Goal: Transaction & Acquisition: Obtain resource

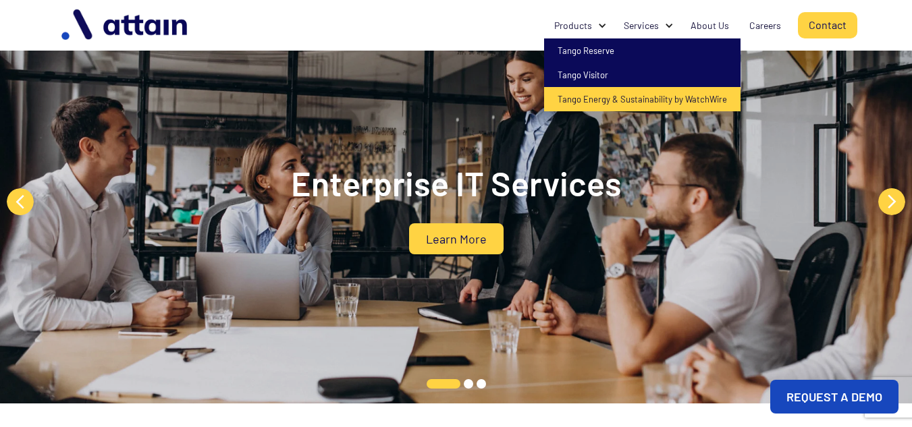
click at [581, 103] on link "Tango Energy & Sustainability by WatchWire" at bounding box center [642, 99] width 196 height 24
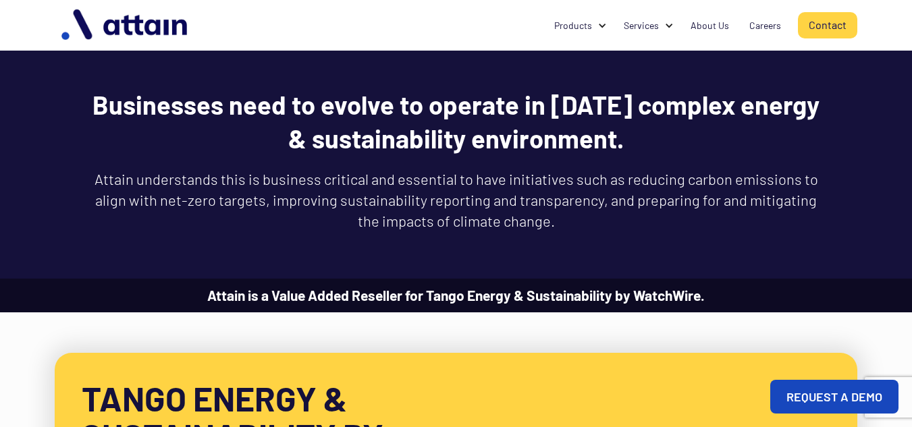
click at [377, 12] on div "Products Tango Reserve Tango Visitor Tango Energy & Sustainability by WatchWire…" at bounding box center [456, 25] width 802 height 51
click at [835, 28] on link "Contact" at bounding box center [830, 25] width 59 height 26
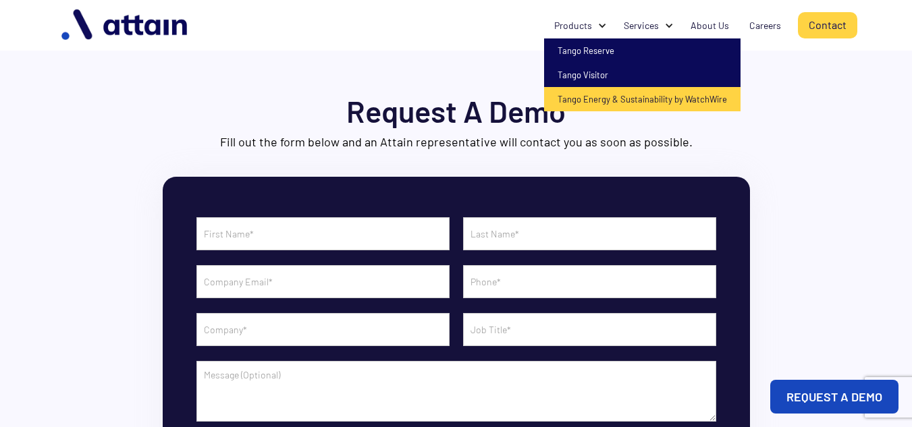
click at [585, 100] on link "Tango Energy & Sustainability by WatchWire" at bounding box center [642, 99] width 196 height 24
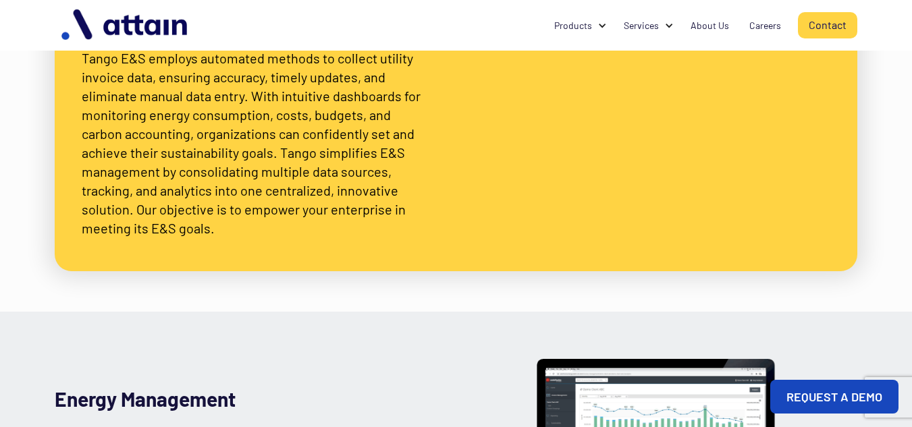
scroll to position [472, 0]
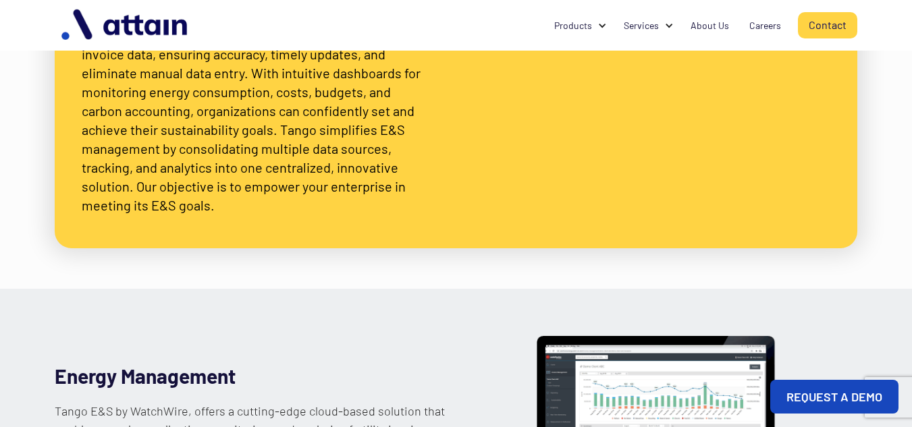
click at [828, 397] on link "REQUEST A DEMO" at bounding box center [834, 397] width 128 height 34
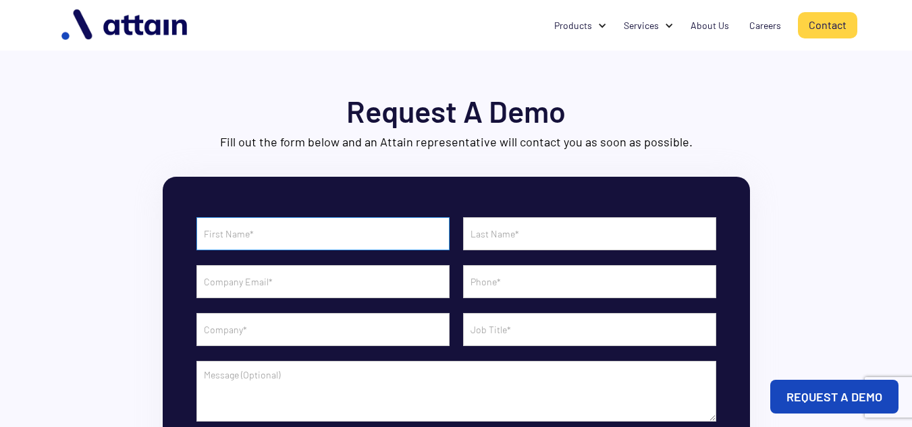
click at [354, 228] on input "Contact Form" at bounding box center [322, 233] width 253 height 33
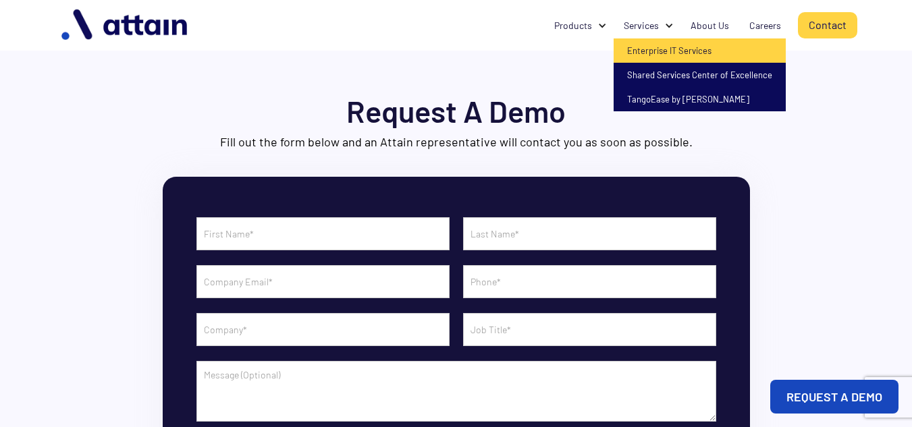
click at [662, 52] on link "Enterprise IT Services" at bounding box center [699, 50] width 172 height 24
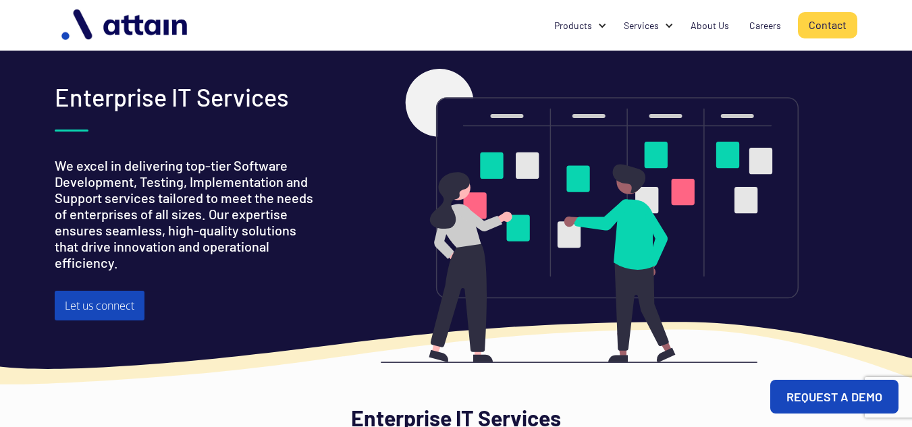
click at [813, 401] on link "REQUEST A DEMO" at bounding box center [834, 397] width 128 height 34
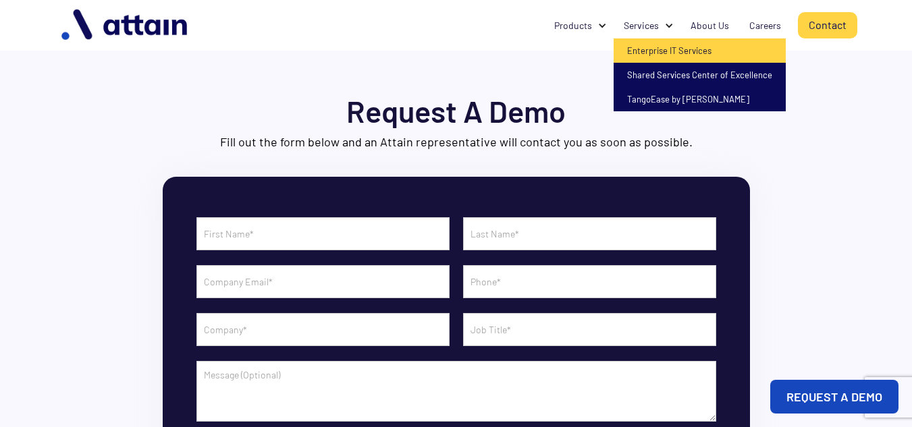
click at [661, 51] on link "Enterprise IT Services" at bounding box center [699, 50] width 172 height 24
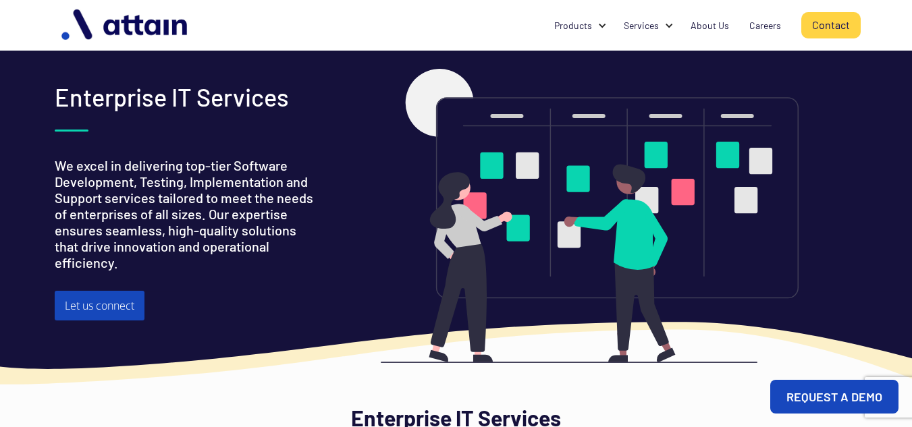
click at [831, 24] on link "Contact" at bounding box center [830, 25] width 59 height 26
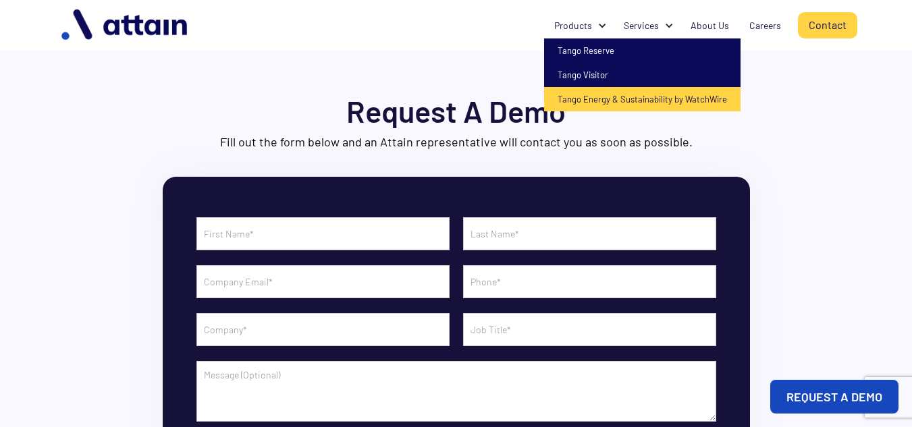
click at [589, 97] on link "Tango Energy & Sustainability by WatchWire" at bounding box center [642, 99] width 196 height 24
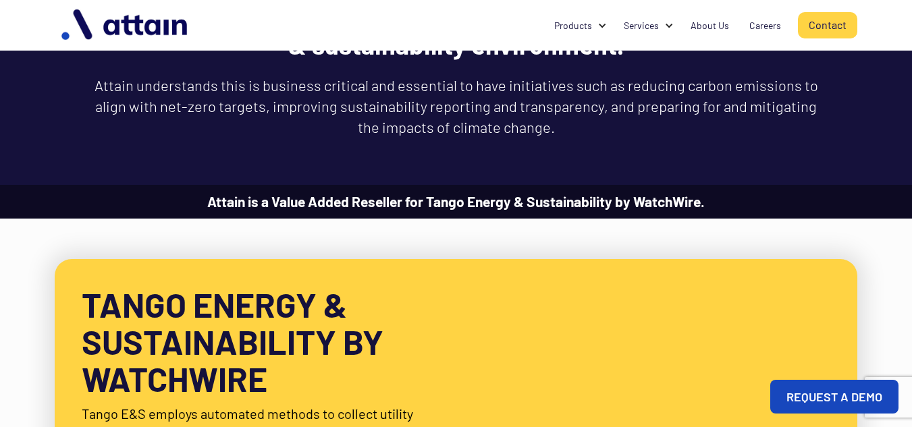
scroll to position [202, 0]
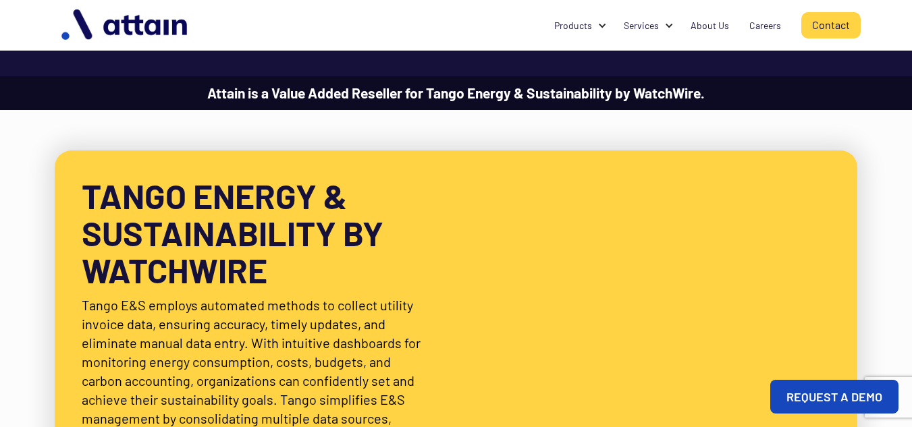
click at [821, 24] on link "Contact" at bounding box center [830, 25] width 59 height 26
